Goal: Complete application form

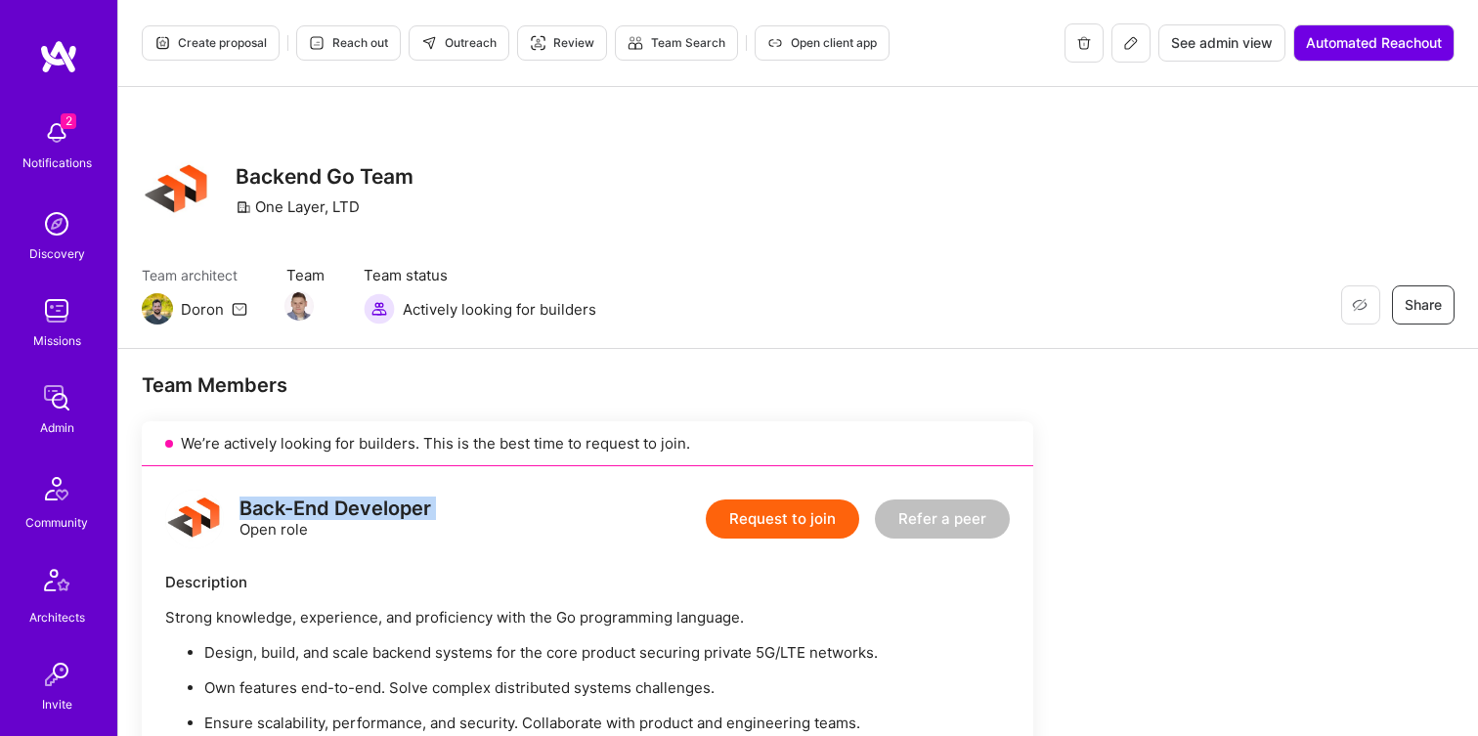
click at [768, 526] on button "Request to join" at bounding box center [783, 519] width 154 height 39
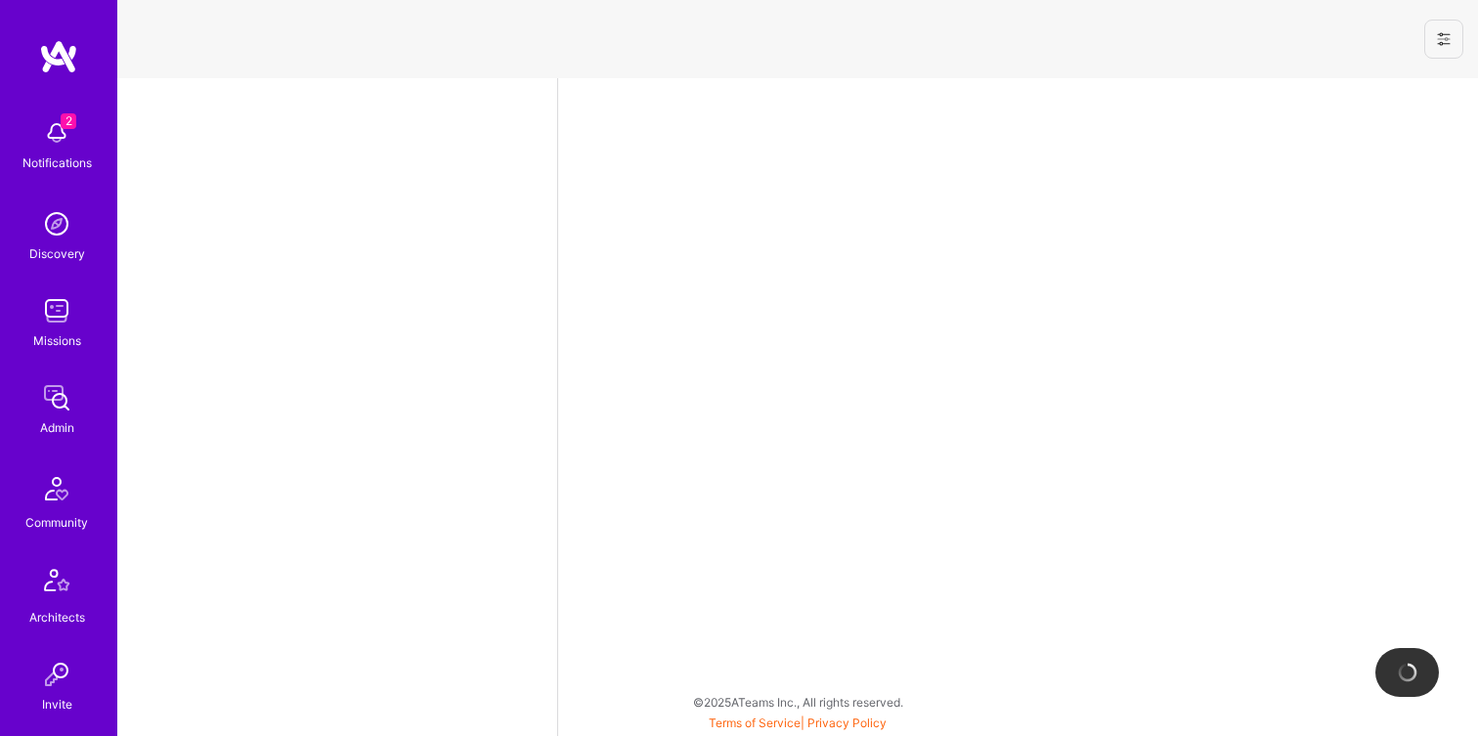
select select "NI"
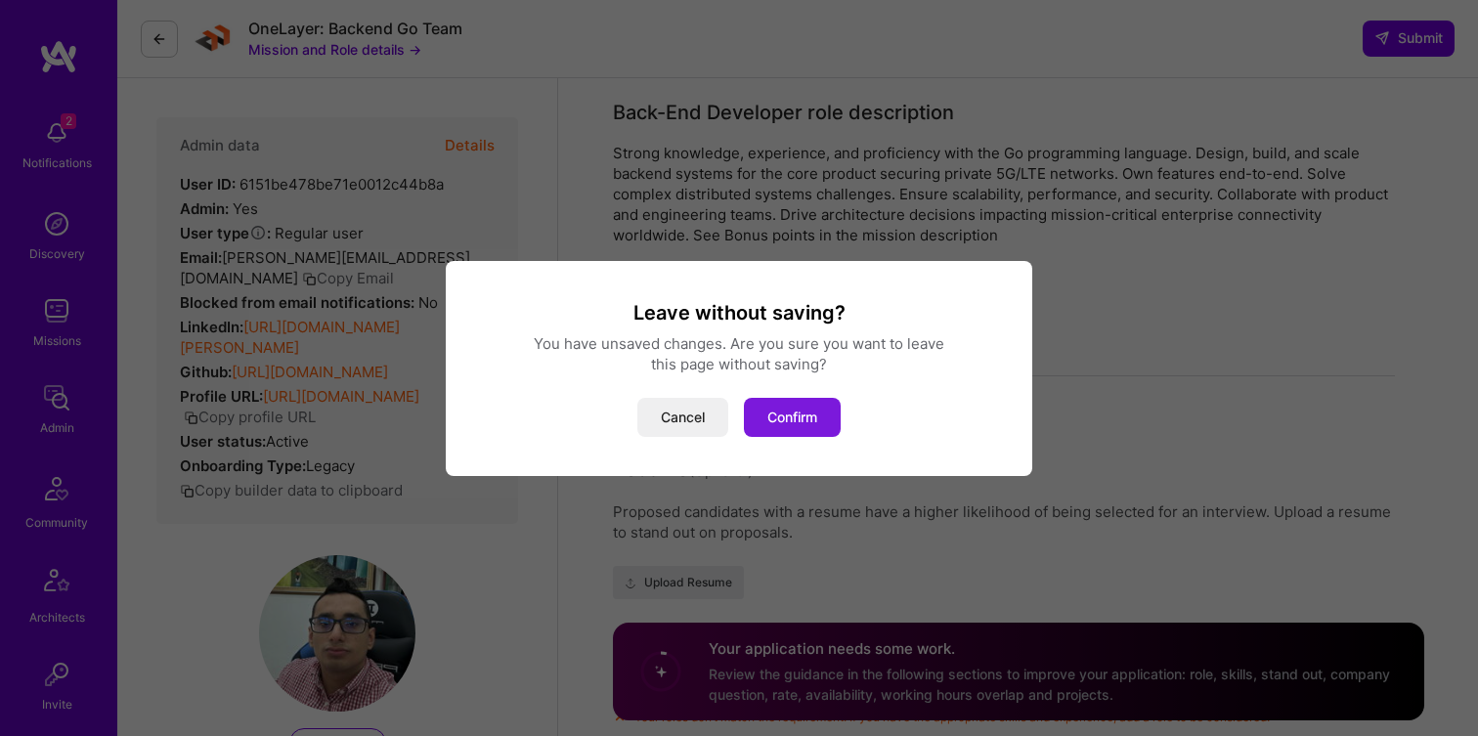
click at [768, 420] on button "Confirm" at bounding box center [792, 417] width 97 height 39
